Goal: Find specific page/section: Find specific page/section

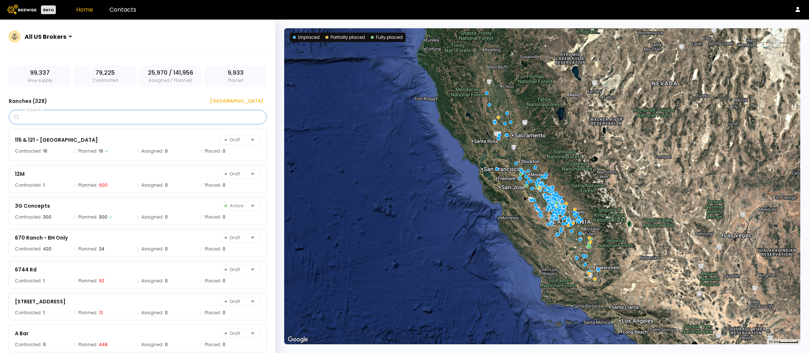
click at [119, 116] on input "Search" at bounding box center [140, 117] width 239 height 14
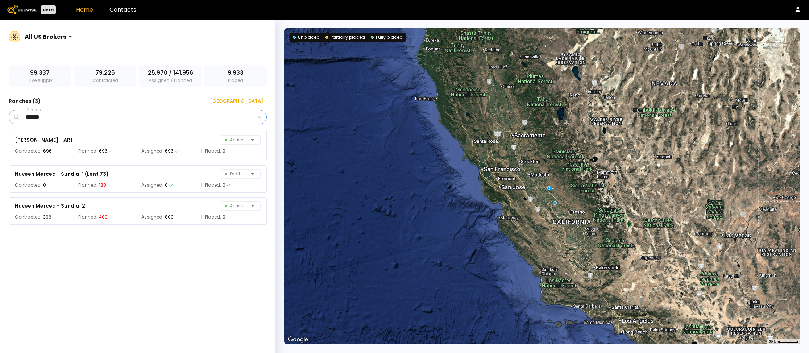
type input "******"
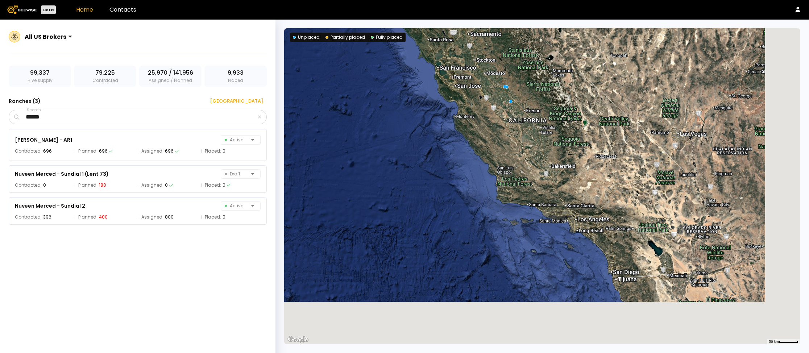
drag, startPoint x: 512, startPoint y: 262, endPoint x: 467, endPoint y: 159, distance: 111.5
click at [467, 159] on div at bounding box center [542, 186] width 516 height 316
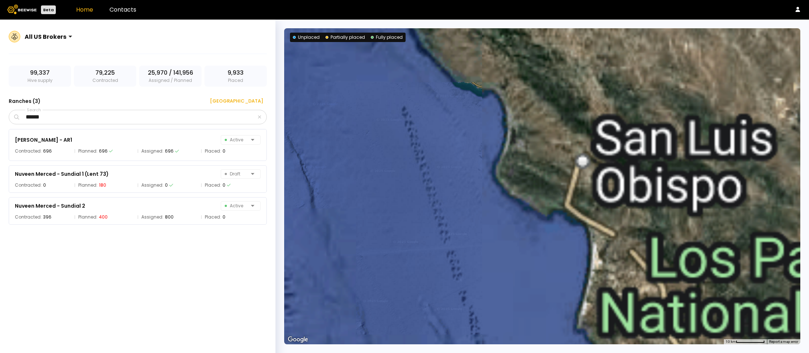
drag, startPoint x: 475, startPoint y: 167, endPoint x: 190, endPoint y: 37, distance: 312.9
click at [190, 37] on section "All US Brokers 99,337 Hive supply 79,225 Contracted 25,970 / 141,956 Assigned /…" at bounding box center [404, 186] width 809 height 333
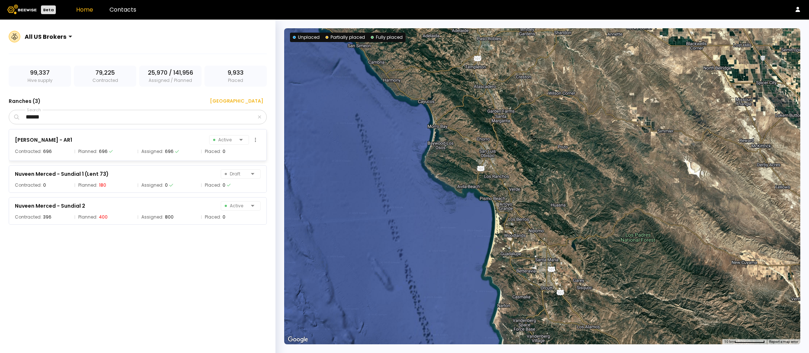
click at [150, 148] on span "Assigned:" at bounding box center [152, 151] width 22 height 7
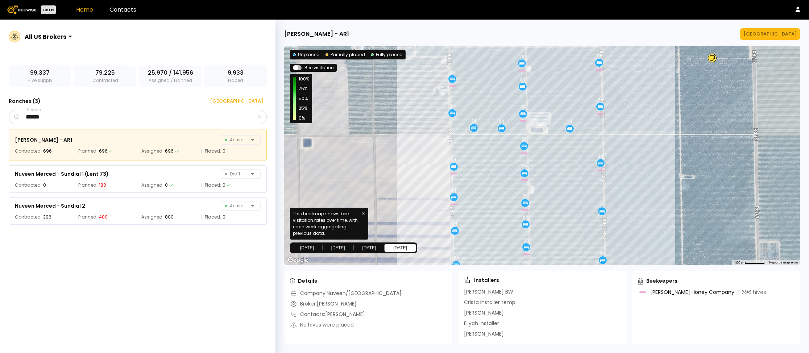
drag, startPoint x: 485, startPoint y: 166, endPoint x: 566, endPoint y: 160, distance: 81.8
click at [566, 160] on div "24 24 24 24 24 24 24 24 24 24 24 24 24 24 24 24 24 24 24 24 24 24 24 24 24 24 2…" at bounding box center [542, 155] width 516 height 219
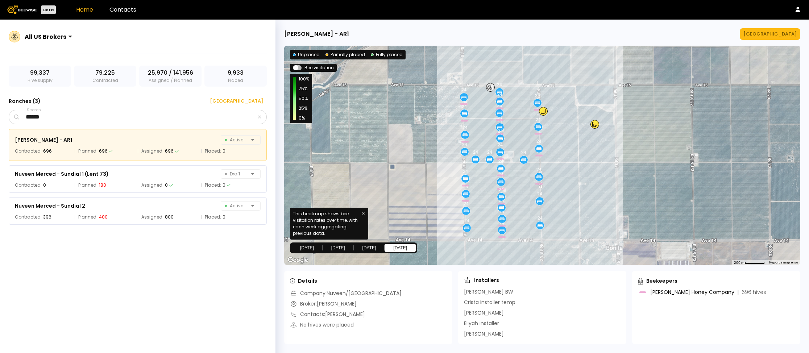
drag, startPoint x: 637, startPoint y: 133, endPoint x: 558, endPoint y: 159, distance: 83.6
click at [558, 159] on div "24 24 24 24 24 24 24 24 24 24 24 24 24 24 24 24 24 24 24 24 24 24 24 24 24 24 2…" at bounding box center [542, 155] width 516 height 219
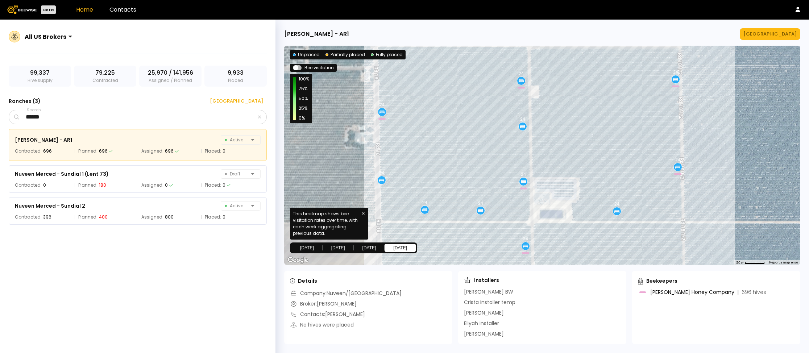
drag, startPoint x: 537, startPoint y: 137, endPoint x: 772, endPoint y: 142, distance: 234.6
click at [772, 142] on div "24 24 24 24 24 24 24 24 24 24 24 24 24 24 24 24 24 24 24 24 24 24 24 24 24 24 2…" at bounding box center [542, 155] width 516 height 219
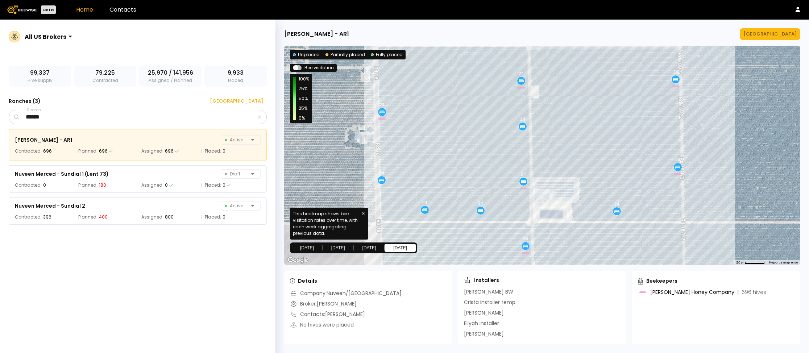
click at [308, 250] on button "[DATE]" at bounding box center [306, 248] width 31 height 8
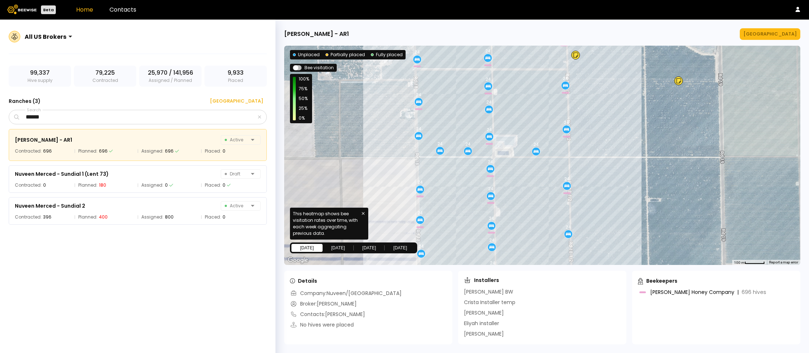
drag, startPoint x: 658, startPoint y: 180, endPoint x: 660, endPoint y: 135, distance: 45.0
click at [660, 135] on div "24 24 24 24 24 24 24 24 24 24 24 24 24 24 24 24 24 24 24 24 24 24 24 24 24 24 2…" at bounding box center [542, 155] width 516 height 219
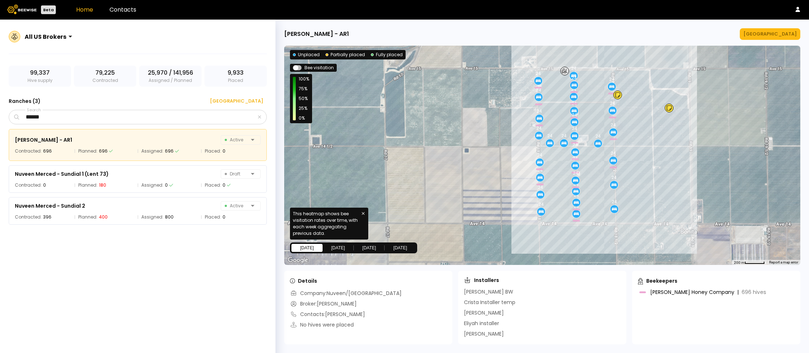
click at [343, 248] on button "[DATE]" at bounding box center [338, 248] width 31 height 8
click at [362, 247] on button "[DATE]" at bounding box center [369, 248] width 31 height 8
click at [411, 247] on button "[DATE]" at bounding box center [400, 248] width 31 height 8
